Goal: Task Accomplishment & Management: Use online tool/utility

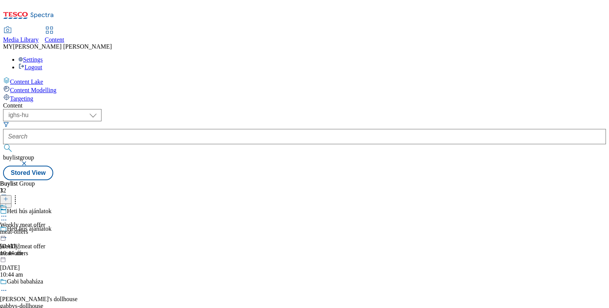
select select "ighs-hu"
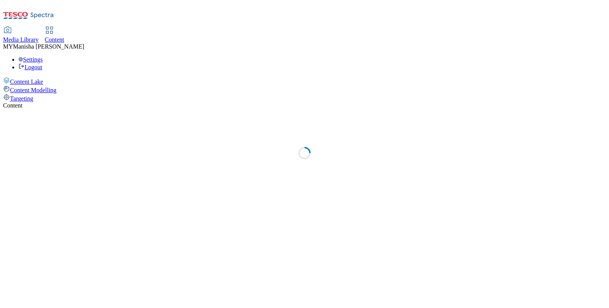
select select "ighs-hu"
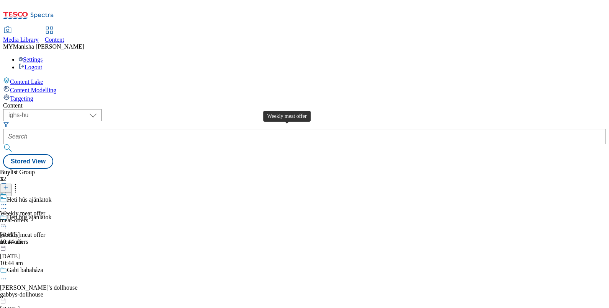
click at [45, 210] on div "Weekly meat offer" at bounding box center [22, 213] width 45 height 7
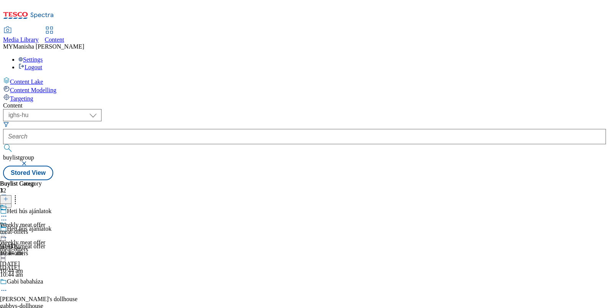
click at [45, 222] on div "Weekly meat offer meat-offers 14 Oct 2025 10:44 am" at bounding box center [22, 248] width 45 height 53
click at [8, 230] on icon at bounding box center [4, 234] width 8 height 8
click at [49, 292] on span "Un-preview" at bounding box center [37, 295] width 26 height 6
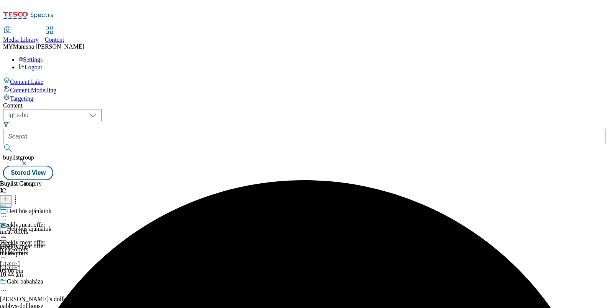
click at [8, 230] on icon at bounding box center [4, 234] width 8 height 8
click at [42, 283] on span "Preview" at bounding box center [33, 286] width 18 height 6
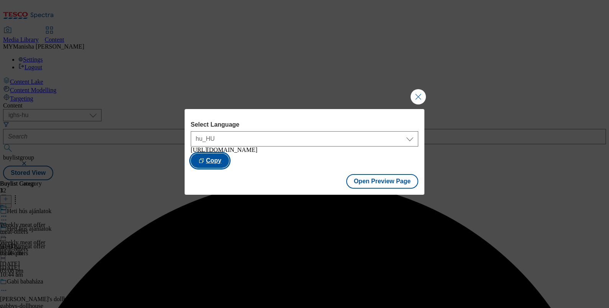
click at [229, 162] on button "Copy" at bounding box center [210, 161] width 38 height 15
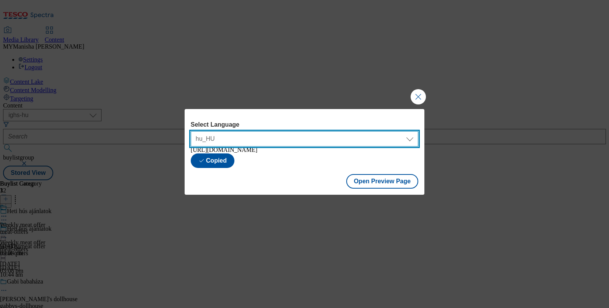
click at [371, 139] on select "hu_HU en_HU" at bounding box center [305, 138] width 228 height 15
click at [191, 131] on select "hu_HU en_HU" at bounding box center [305, 138] width 228 height 15
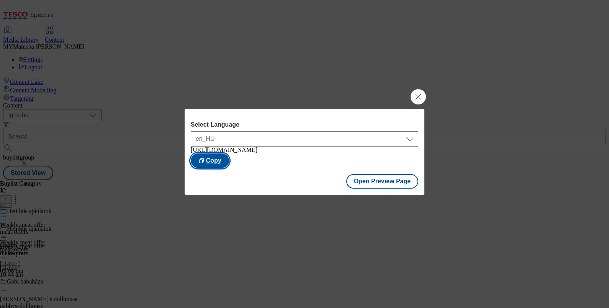
click at [229, 156] on button "Copy" at bounding box center [210, 161] width 38 height 15
click at [375, 184] on button "Open Preview Page" at bounding box center [382, 181] width 72 height 15
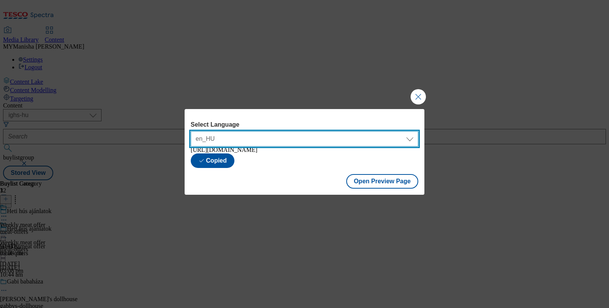
click at [286, 131] on select "hu_HU en_HU" at bounding box center [305, 138] width 228 height 15
select select "https://bevasarlas.tesco.hu/groceries/hu-HU/buylists/meat-offers/meat-offers?pr…"
click at [191, 131] on select "hu_HU en_HU" at bounding box center [305, 138] width 228 height 15
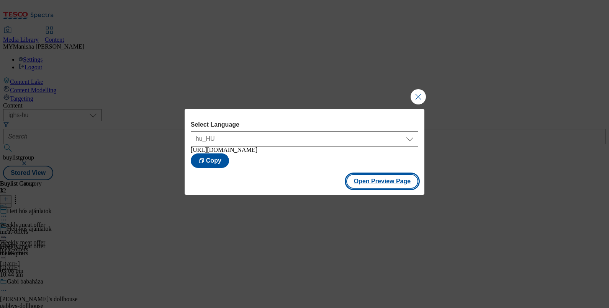
click at [382, 184] on button "Open Preview Page" at bounding box center [382, 181] width 72 height 15
click at [418, 90] on button "Close Modal" at bounding box center [418, 96] width 15 height 15
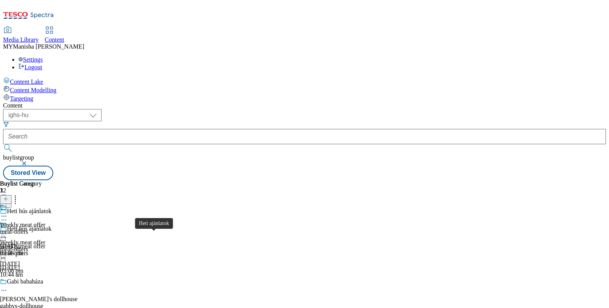
scroll to position [197, 0]
click at [8, 213] on icon at bounding box center [4, 217] width 8 height 8
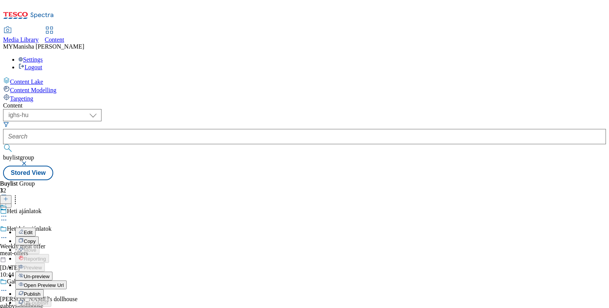
click at [49, 274] on span "Un-preview" at bounding box center [37, 277] width 26 height 6
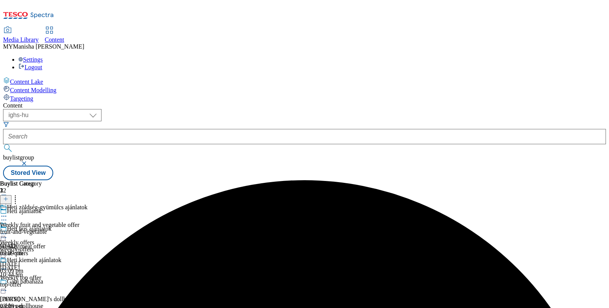
click at [8, 230] on icon at bounding box center [4, 234] width 8 height 8
click at [42, 283] on span "Preview" at bounding box center [33, 286] width 18 height 6
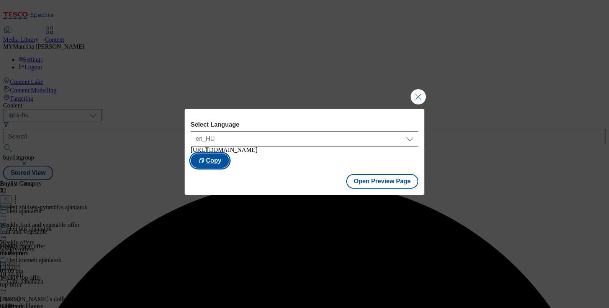
click at [229, 161] on button "Copy" at bounding box center [210, 161] width 38 height 15
click at [318, 145] on div "Select Language en_HU hu_HU en_HU https://bevasarlas.tesco.hu/groceries/en-HU/b…" at bounding box center [305, 144] width 228 height 47
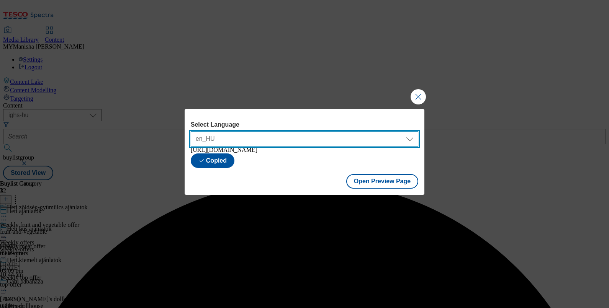
click at [310, 137] on select "en_HU hu_HU" at bounding box center [305, 138] width 228 height 15
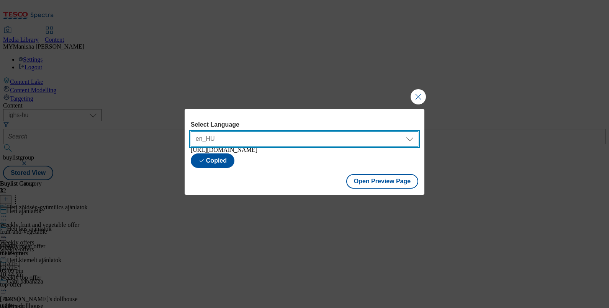
select select "https://bevasarlas.tesco.hu/groceries/hu-HU/buylists/weekly-offers/weekly-offer…"
click at [191, 131] on select "en_HU hu_HU" at bounding box center [305, 138] width 228 height 15
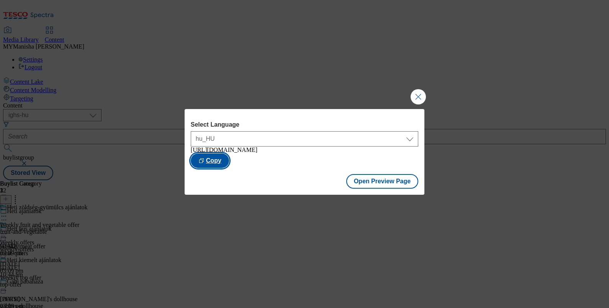
click at [229, 157] on button "Copy" at bounding box center [210, 161] width 38 height 15
click at [417, 96] on button "Close Modal" at bounding box center [418, 96] width 15 height 15
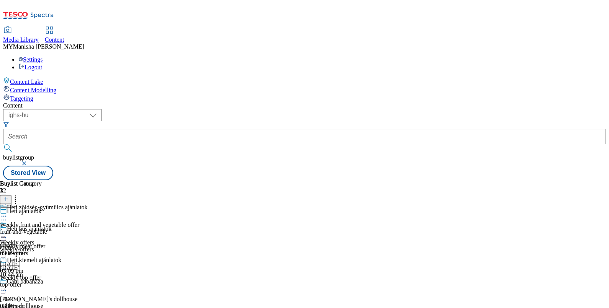
scroll to position [93, 0]
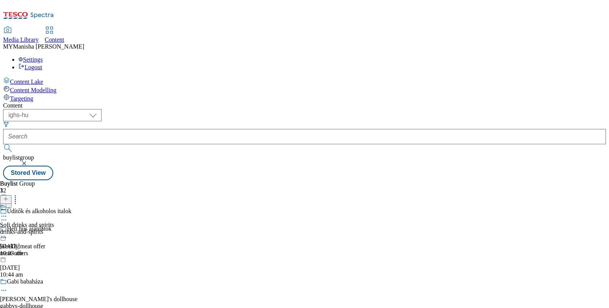
click at [8, 213] on icon at bounding box center [4, 217] width 8 height 8
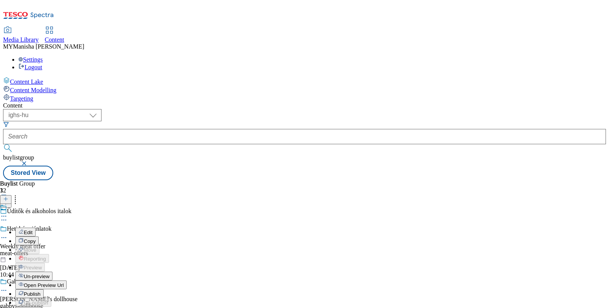
click at [49, 274] on span "Un-preview" at bounding box center [37, 277] width 26 height 6
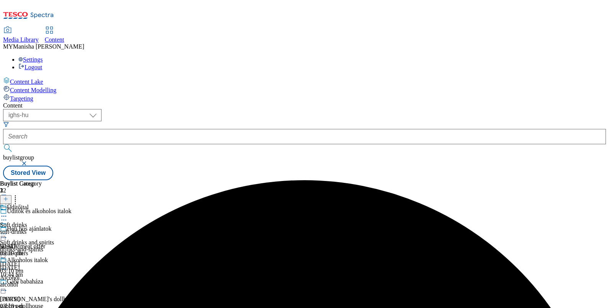
click at [8, 230] on icon at bounding box center [4, 234] width 8 height 8
click at [42, 283] on span "Preview" at bounding box center [33, 286] width 18 height 6
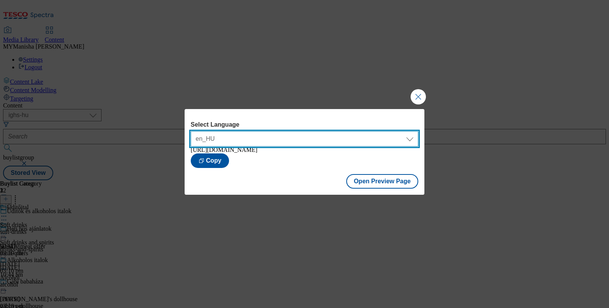
click at [314, 139] on select "en_HU hu_HU" at bounding box center [305, 138] width 228 height 15
select select "https://bevasarlas.tesco.hu/groceries/hu-HU/buylists/drinks-and-spirits/drinks-…"
click at [191, 131] on select "en_HU hu_HU" at bounding box center [305, 138] width 228 height 15
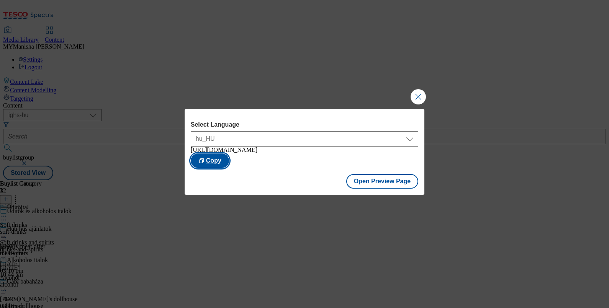
click at [229, 168] on button "Copy" at bounding box center [210, 161] width 38 height 15
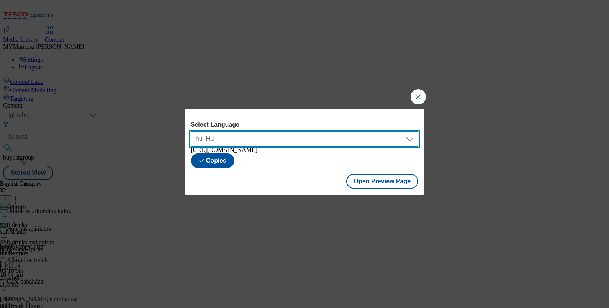
click at [298, 136] on select "en_HU hu_HU" at bounding box center [305, 138] width 228 height 15
select select "https://bevasarlas.tesco.hu/groceries/en-HU/buylists/drinks-and-spirits/drinks-…"
click at [191, 131] on select "en_HU hu_HU" at bounding box center [305, 138] width 228 height 15
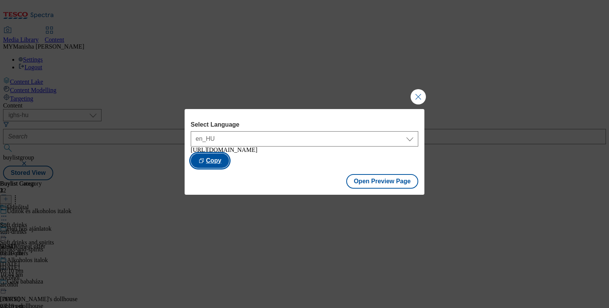
click at [229, 162] on button "Copy" at bounding box center [210, 161] width 38 height 15
click at [418, 89] on button "Close Modal" at bounding box center [418, 96] width 15 height 15
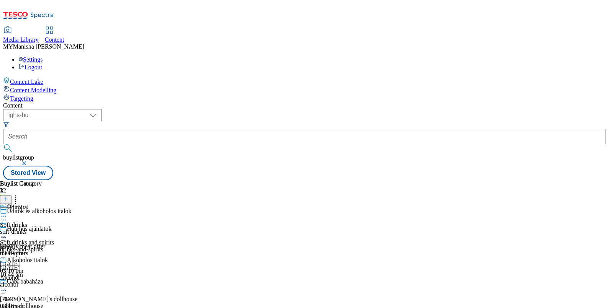
click at [8, 230] on icon at bounding box center [4, 234] width 8 height 8
click at [43, 278] on div "Gabi babaháza" at bounding box center [25, 281] width 36 height 7
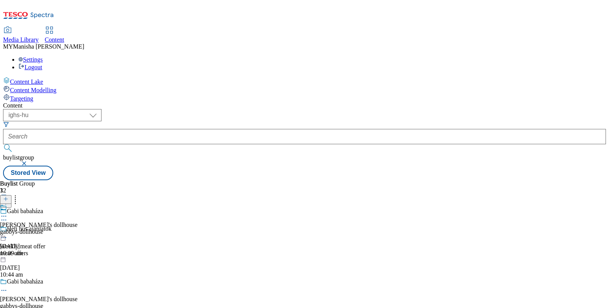
click at [8, 213] on icon at bounding box center [4, 217] width 8 height 8
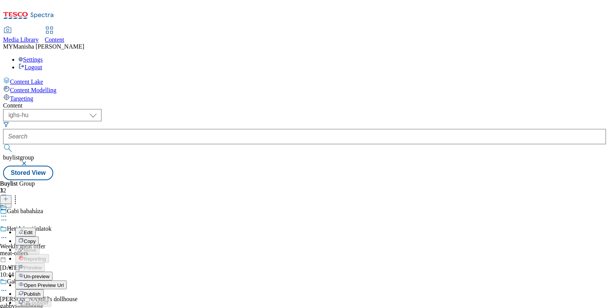
click at [49, 274] on span "Un-preview" at bounding box center [37, 277] width 26 height 6
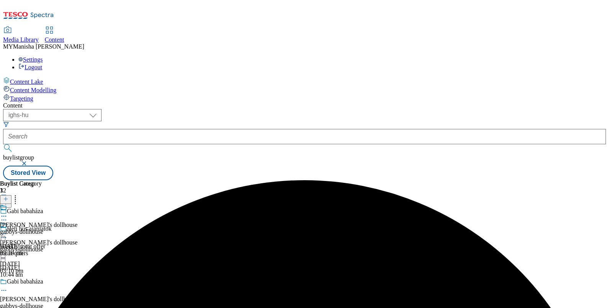
click at [77, 230] on div at bounding box center [38, 234] width 77 height 9
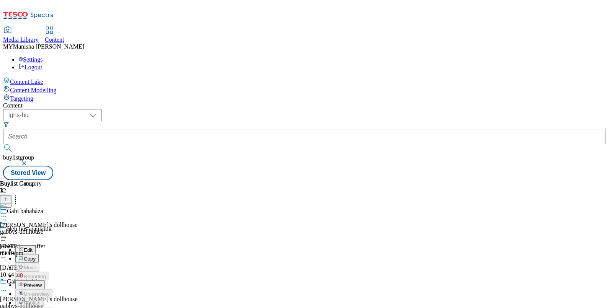
click at [42, 283] on span "Preview" at bounding box center [33, 286] width 18 height 6
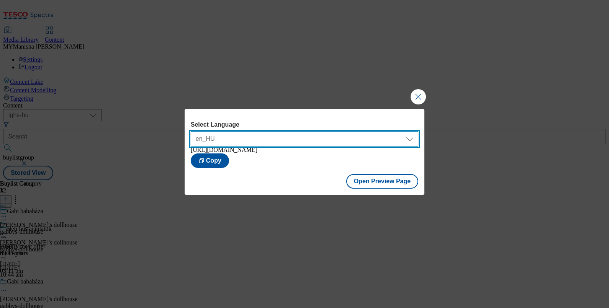
click at [293, 136] on select "en_HU hu_HU" at bounding box center [305, 138] width 228 height 15
select select "https://bevasarlas.tesco.hu/groceries/hu-HU/buylists/gabbys-dollhouse/gabbys-do…"
click at [191, 131] on select "en_HU hu_HU" at bounding box center [305, 138] width 228 height 15
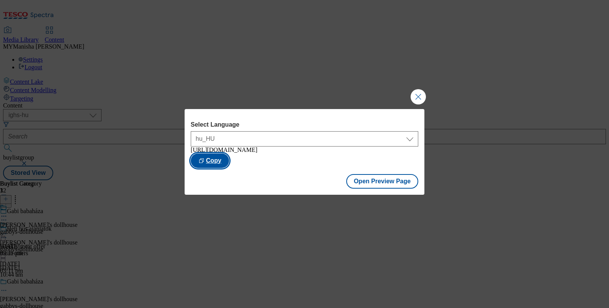
click at [229, 167] on button "Copy" at bounding box center [210, 161] width 38 height 15
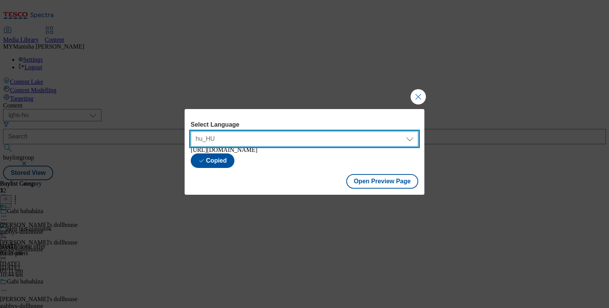
click at [234, 131] on select "en_HU hu_HU" at bounding box center [305, 138] width 228 height 15
select select "https://bevasarlas.tesco.hu/groceries/en-HU/buylists/gabbys-dollhouse/gabbys-do…"
click at [191, 131] on select "en_HU hu_HU" at bounding box center [305, 138] width 228 height 15
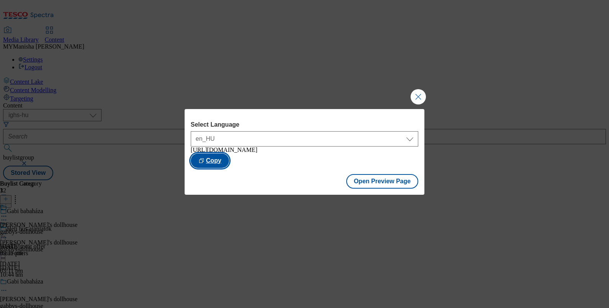
click at [229, 163] on button "Copy" at bounding box center [210, 161] width 38 height 15
click at [416, 94] on button "Close Modal" at bounding box center [418, 96] width 15 height 15
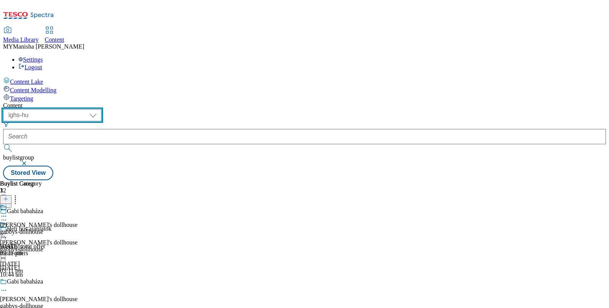
click at [102, 109] on select "ghs-roi ghs-uk ighs-cz ighs-hu ighs-sk" at bounding box center [52, 115] width 98 height 12
select select "ighs-sk"
click at [100, 109] on select "ghs-roi ghs-uk ighs-cz ighs-hu ighs-sk" at bounding box center [52, 115] width 98 height 12
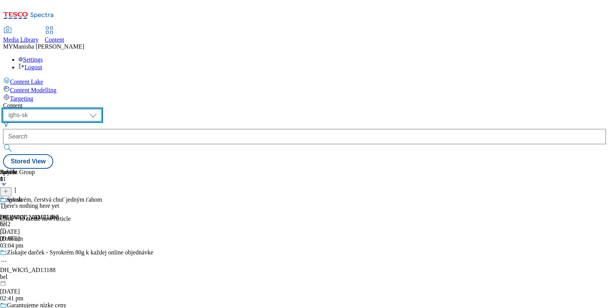
scroll to position [98, 0]
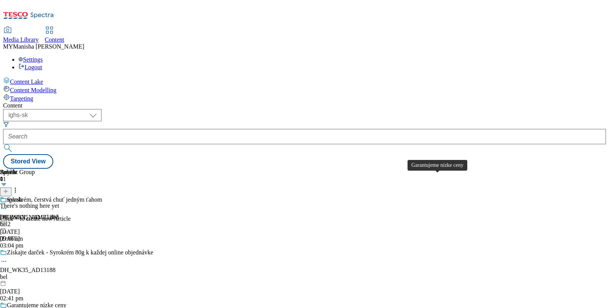
click at [66, 302] on div "Garantujeme nízke ceny" at bounding box center [36, 305] width 59 height 7
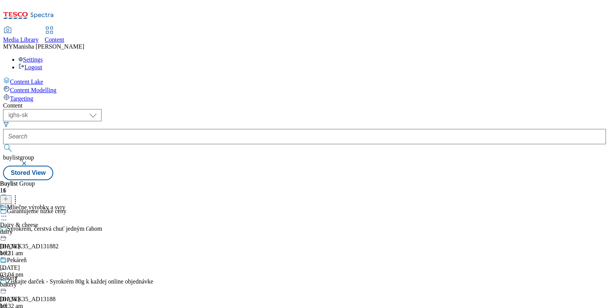
scroll to position [119, 0]
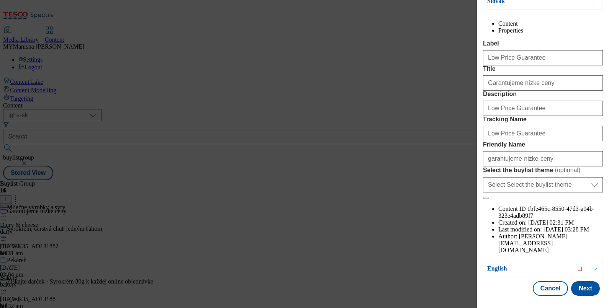
scroll to position [107, 0]
click at [539, 282] on button "Cancel" at bounding box center [550, 289] width 35 height 15
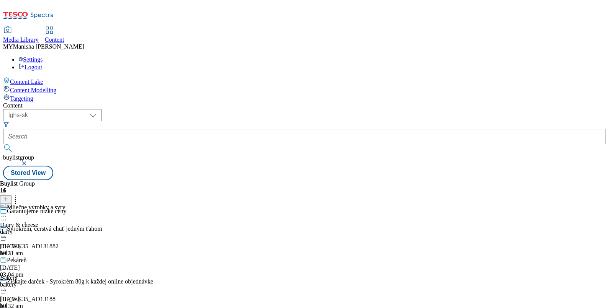
scroll to position [366, 0]
click at [8, 213] on icon at bounding box center [4, 217] width 8 height 8
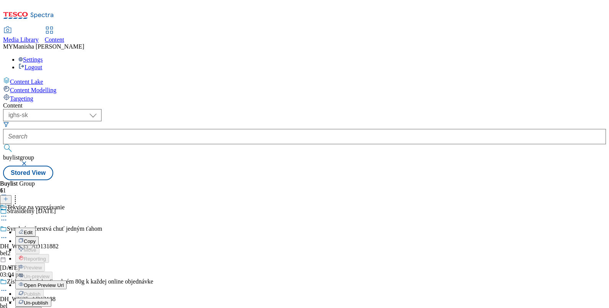
click at [64, 283] on span "Open Preview Url" at bounding box center [44, 286] width 40 height 6
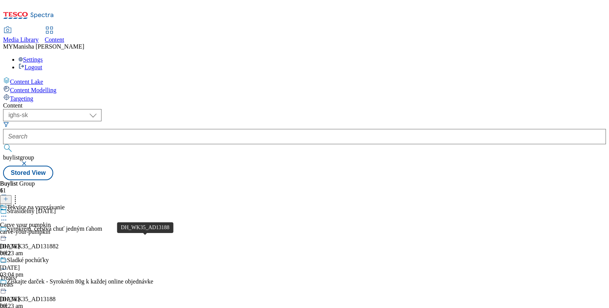
scroll to position [107, 0]
click at [8, 213] on icon at bounding box center [4, 217] width 8 height 8
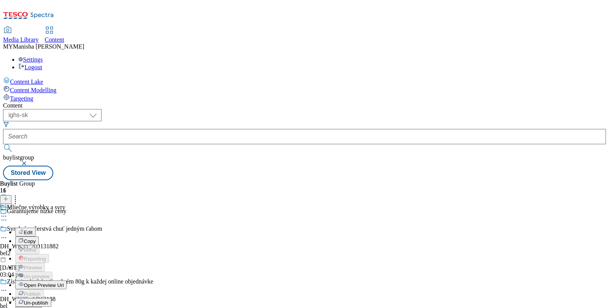
click at [64, 283] on span "Open Preview Url" at bounding box center [44, 286] width 40 height 6
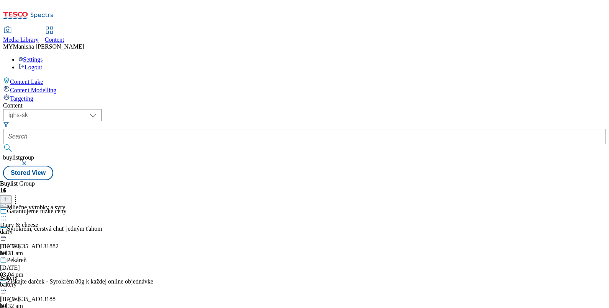
click at [8, 213] on icon at bounding box center [4, 217] width 8 height 8
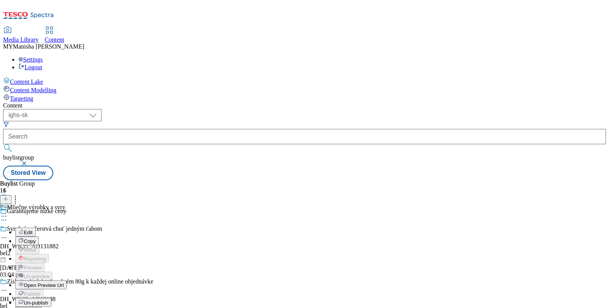
click at [64, 283] on span "Open Preview Url" at bounding box center [44, 286] width 40 height 6
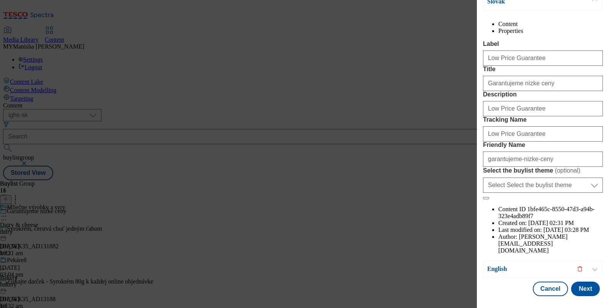
scroll to position [75, 0]
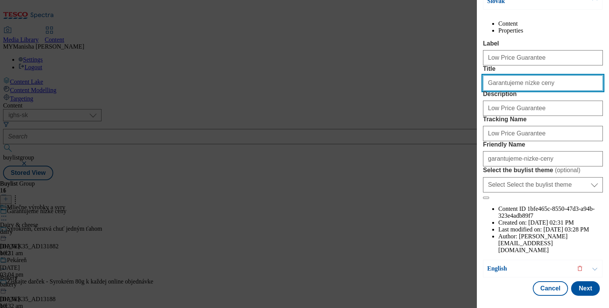
click at [550, 91] on input "Garantujeme nízke ceny" at bounding box center [543, 82] width 120 height 15
paste input "Život sa mení, nízke ceny zostávajú"
type input "Život sa mení, nízke ceny zostávajú"
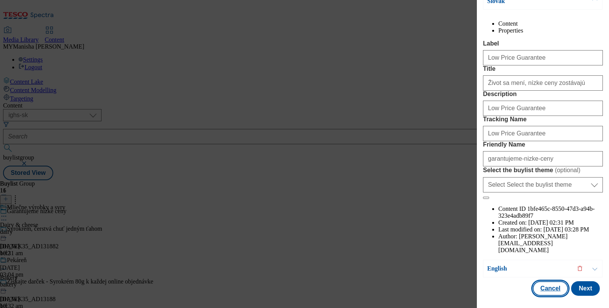
click at [536, 282] on button "Cancel" at bounding box center [550, 289] width 35 height 15
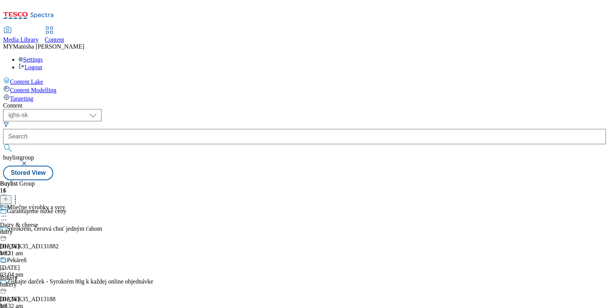
scroll to position [73, 0]
click at [78, 204] on div "Mliečne výrobky a syry" at bounding box center [39, 213] width 78 height 18
click at [8, 230] on icon at bounding box center [4, 234] width 8 height 8
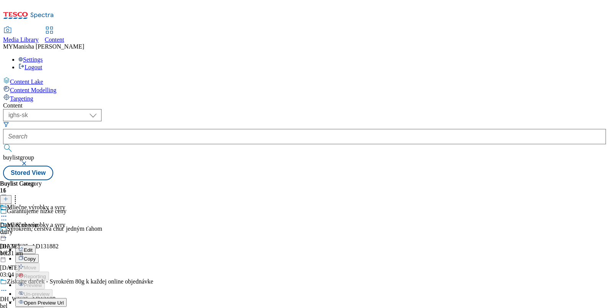
click at [33, 247] on span "Edit" at bounding box center [28, 250] width 9 height 6
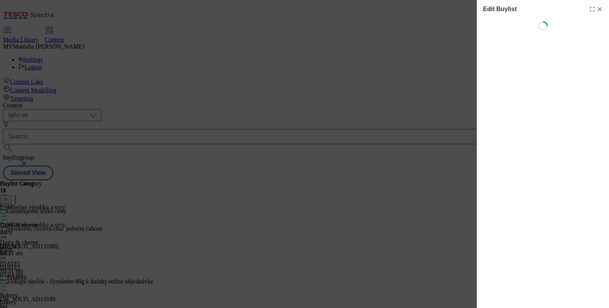
select select "evergreen"
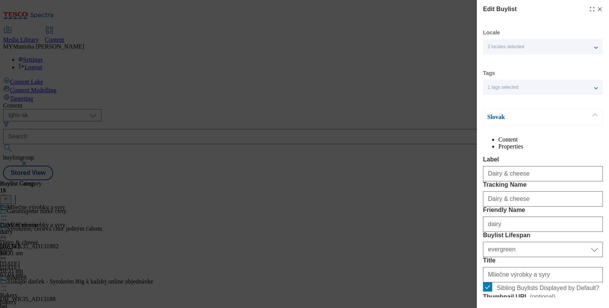
select select "Banner"
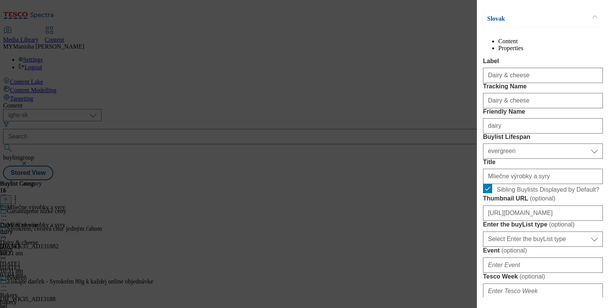
scroll to position [0, 2]
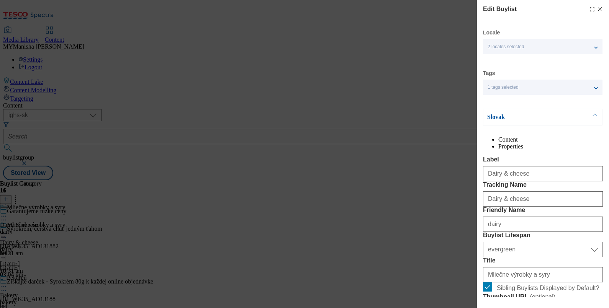
click at [597, 11] on icon "Modal" at bounding box center [600, 9] width 6 height 6
select select "evergreen"
select select "Banner"
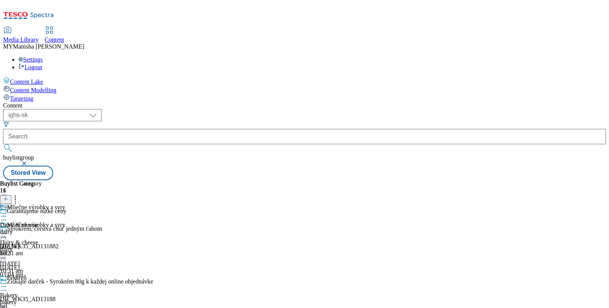
click at [8, 230] on icon at bounding box center [4, 234] width 8 height 8
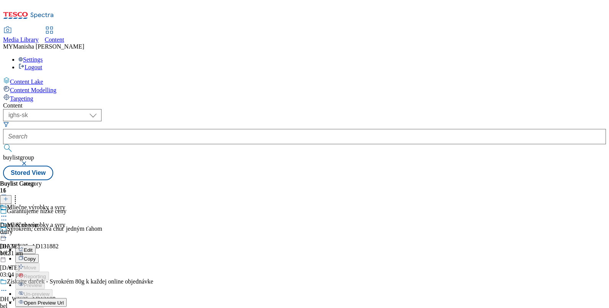
click at [8, 230] on icon at bounding box center [4, 234] width 8 height 8
